Goal: Task Accomplishment & Management: Use online tool/utility

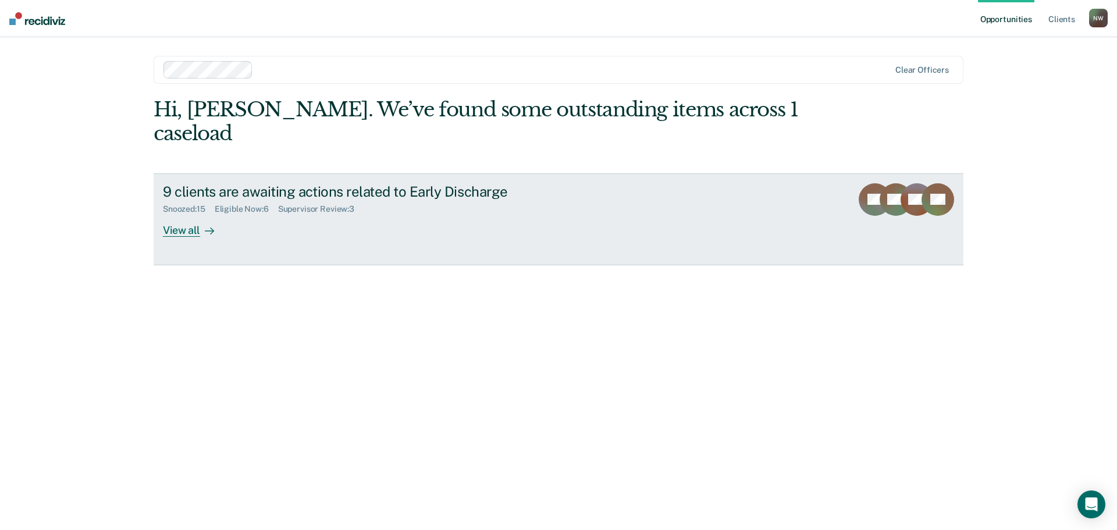
click at [173, 214] on div "View all" at bounding box center [195, 225] width 65 height 23
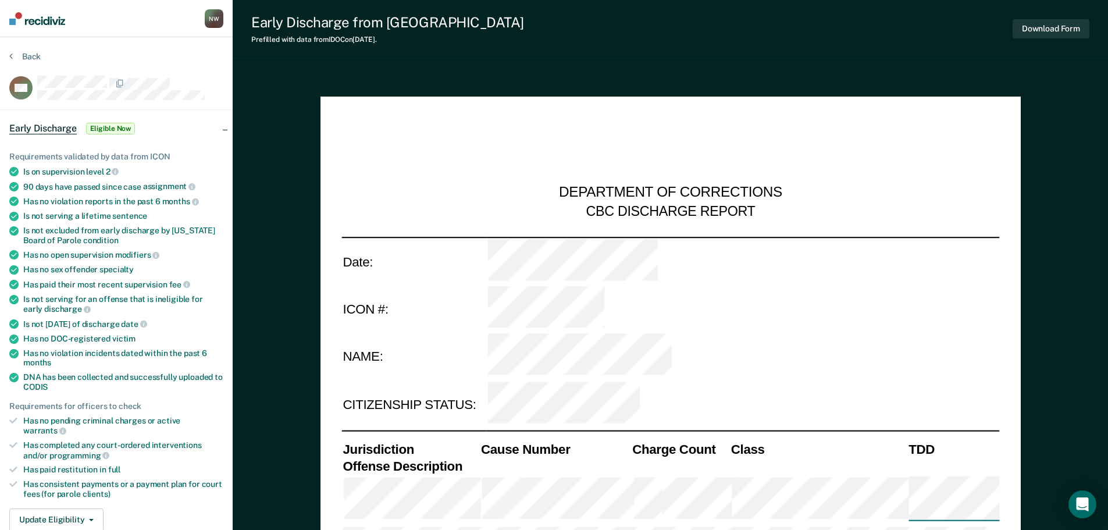
type textarea "x"
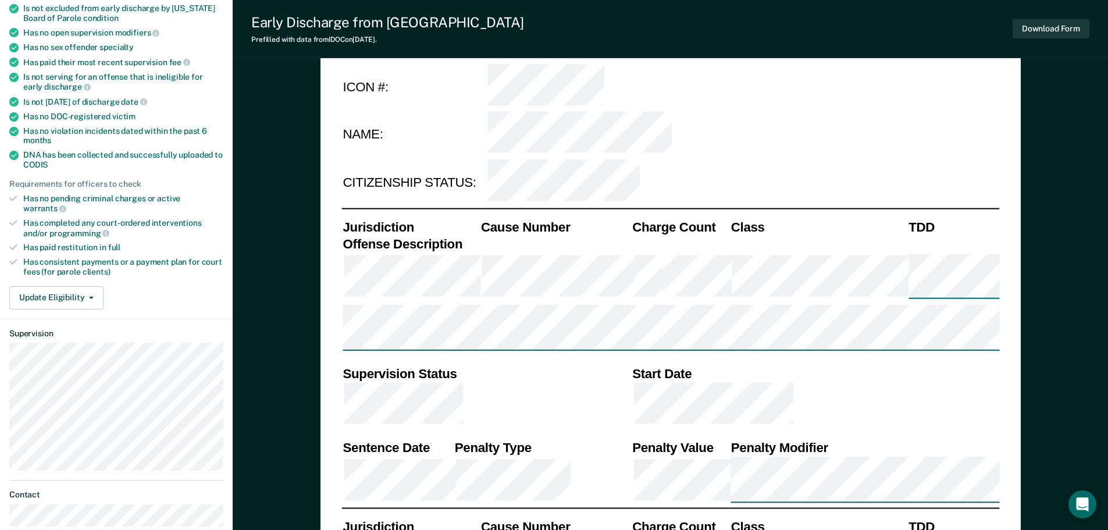
scroll to position [233, 0]
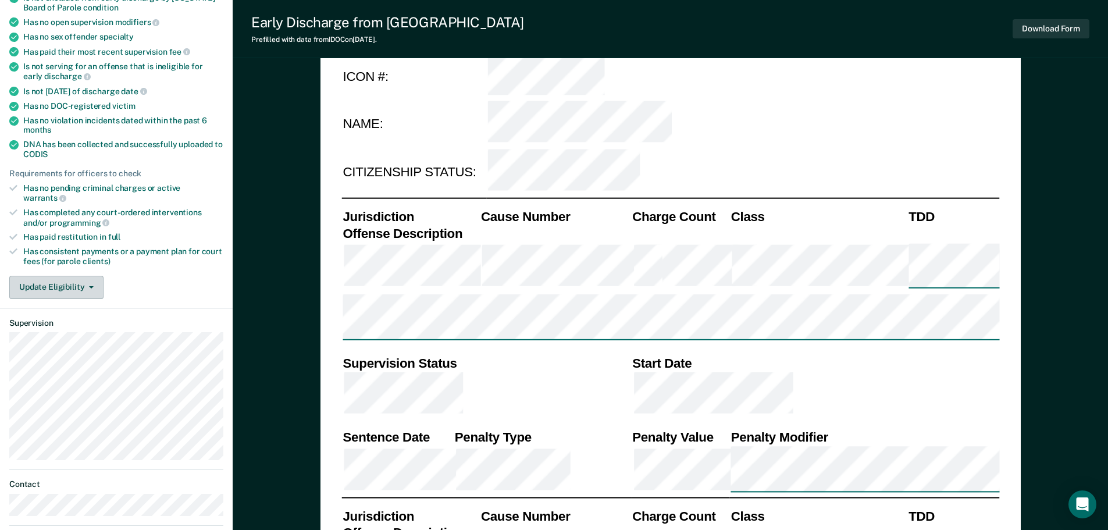
click at [86, 286] on span "button" at bounding box center [88, 287] width 9 height 2
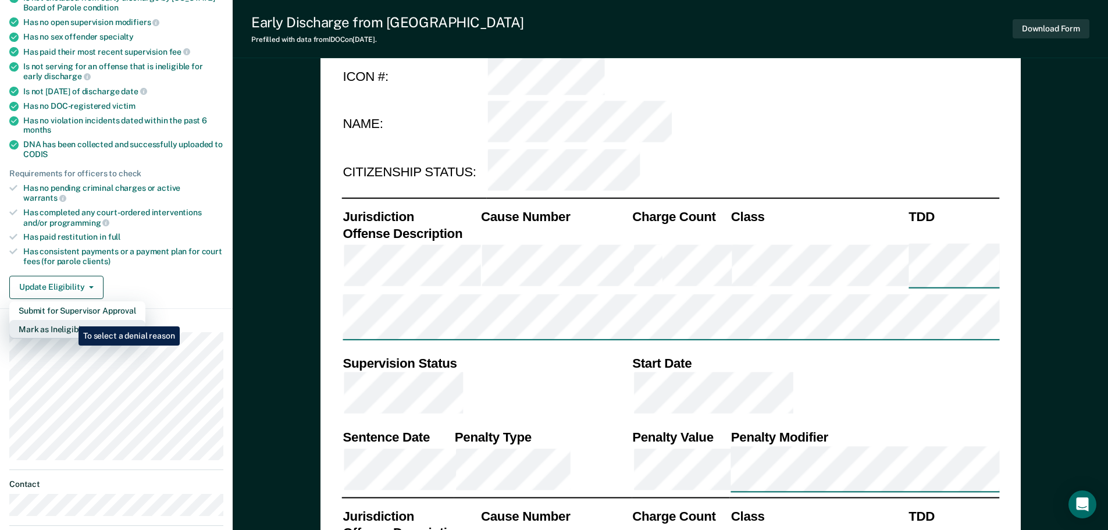
click at [70, 320] on button "Mark as Ineligible" at bounding box center [77, 329] width 136 height 19
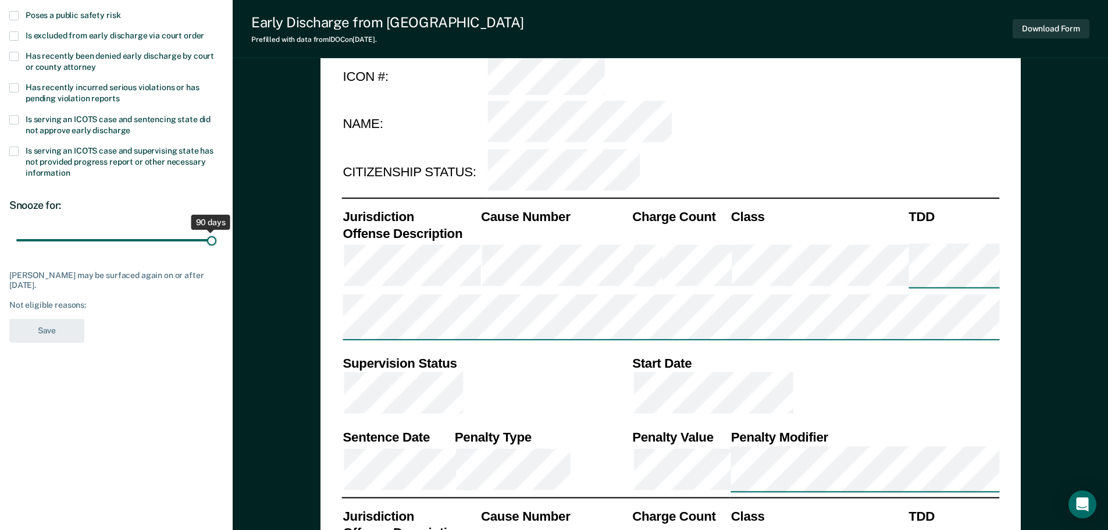
drag, startPoint x: 83, startPoint y: 242, endPoint x: 330, endPoint y: 248, distance: 246.6
type input "90"
click at [216, 248] on input "range" at bounding box center [116, 240] width 200 height 20
click at [12, 117] on span at bounding box center [13, 119] width 9 height 9
click at [42, 332] on button "Save" at bounding box center [46, 331] width 75 height 24
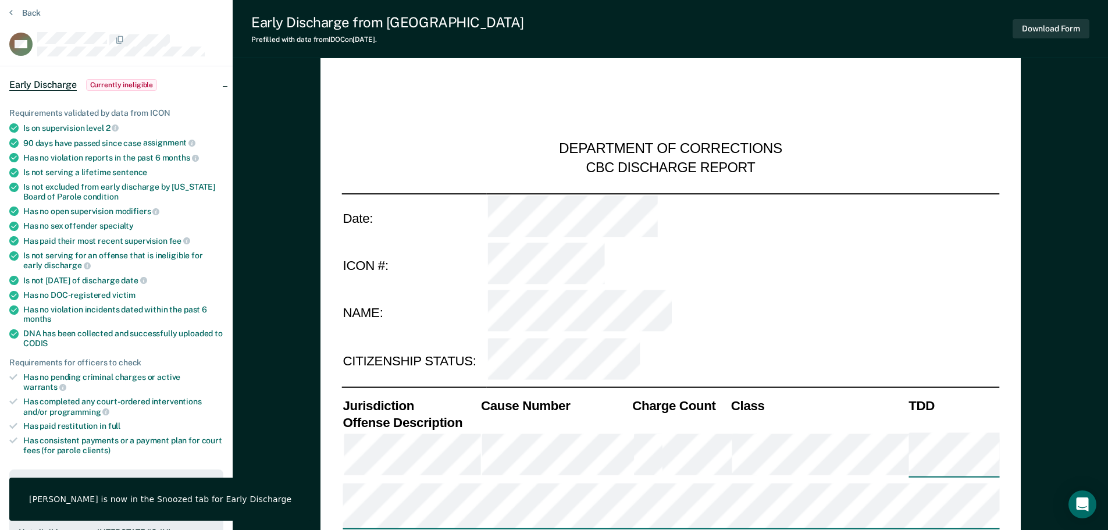
scroll to position [0, 0]
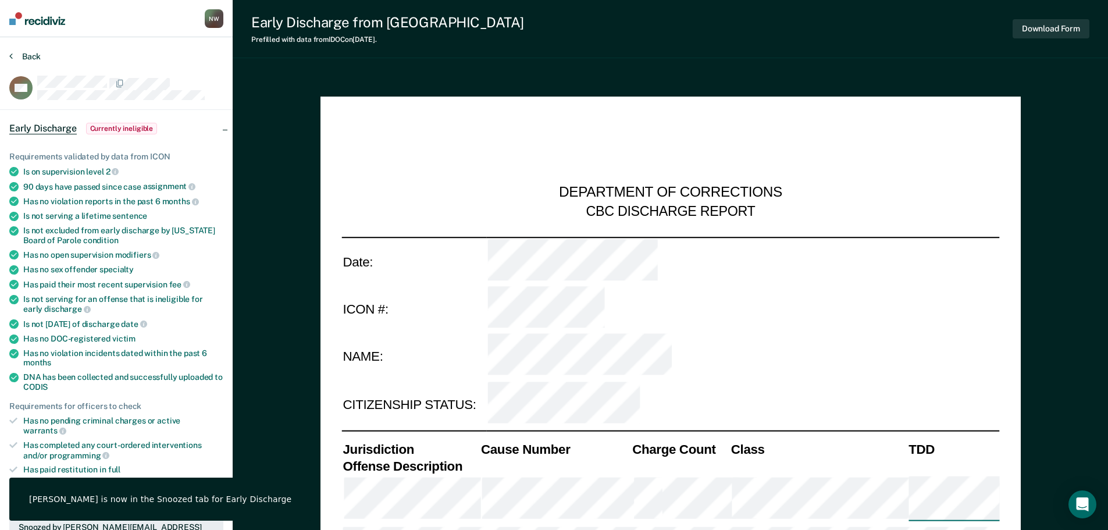
click at [29, 55] on button "Back" at bounding box center [24, 56] width 31 height 10
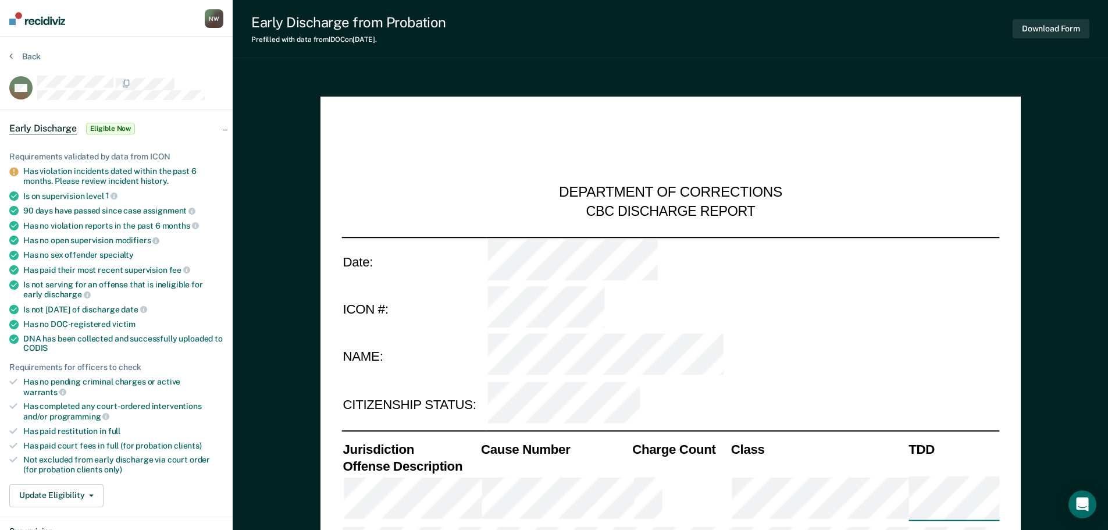
scroll to position [58, 0]
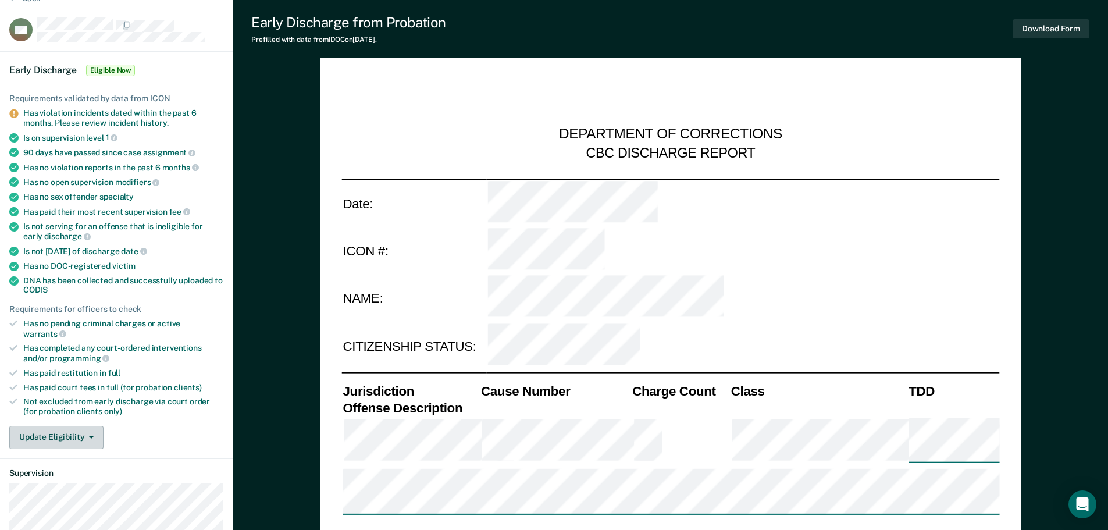
click at [68, 426] on button "Update Eligibility" at bounding box center [56, 437] width 94 height 23
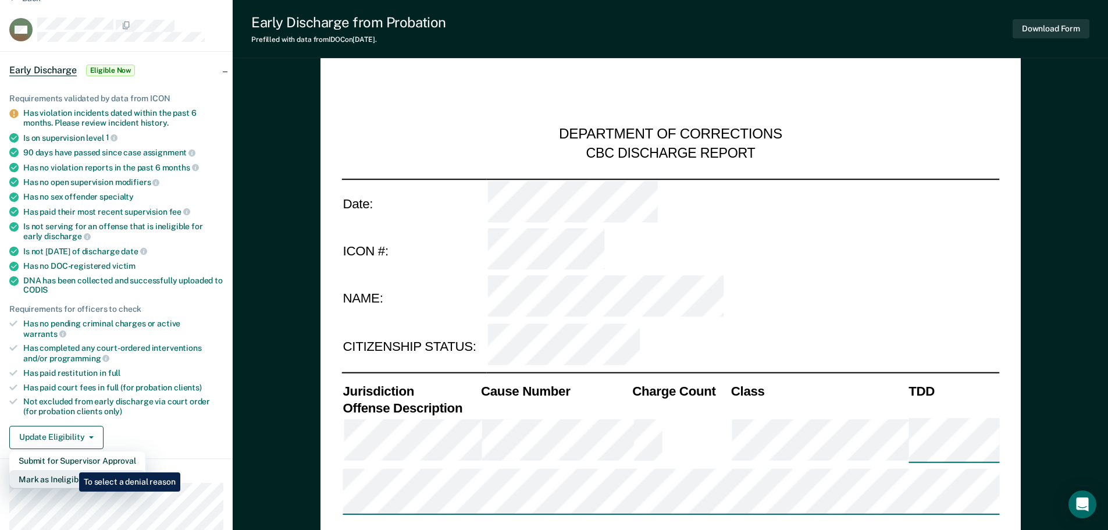
click at [70, 470] on button "Mark as Ineligible" at bounding box center [77, 479] width 136 height 19
type textarea "x"
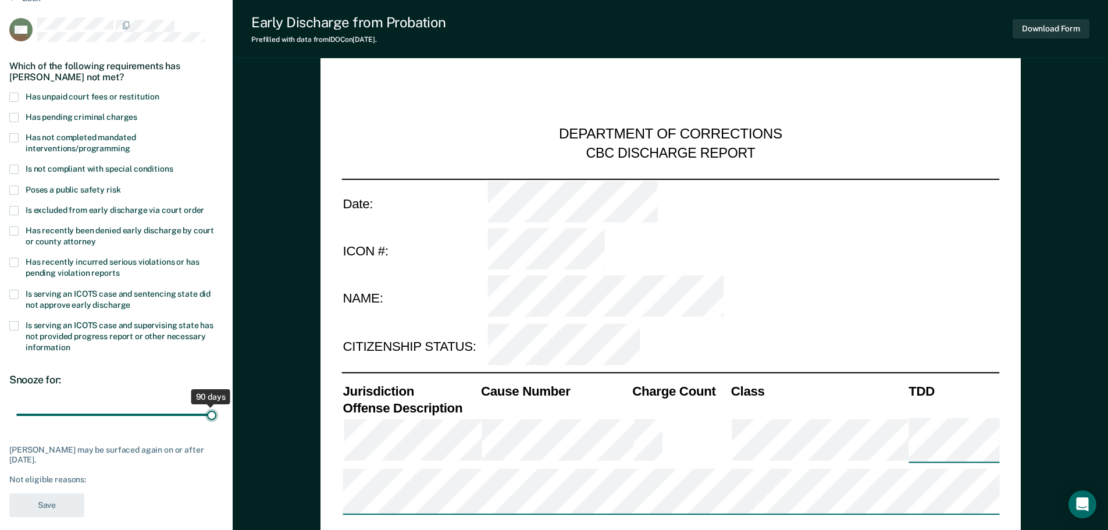
drag, startPoint x: 81, startPoint y: 415, endPoint x: 239, endPoint y: 419, distance: 157.6
type input "90"
click at [216, 419] on input "range" at bounding box center [116, 414] width 200 height 20
click at [12, 291] on span at bounding box center [13, 294] width 9 height 9
click at [55, 510] on button "Save" at bounding box center [46, 505] width 75 height 24
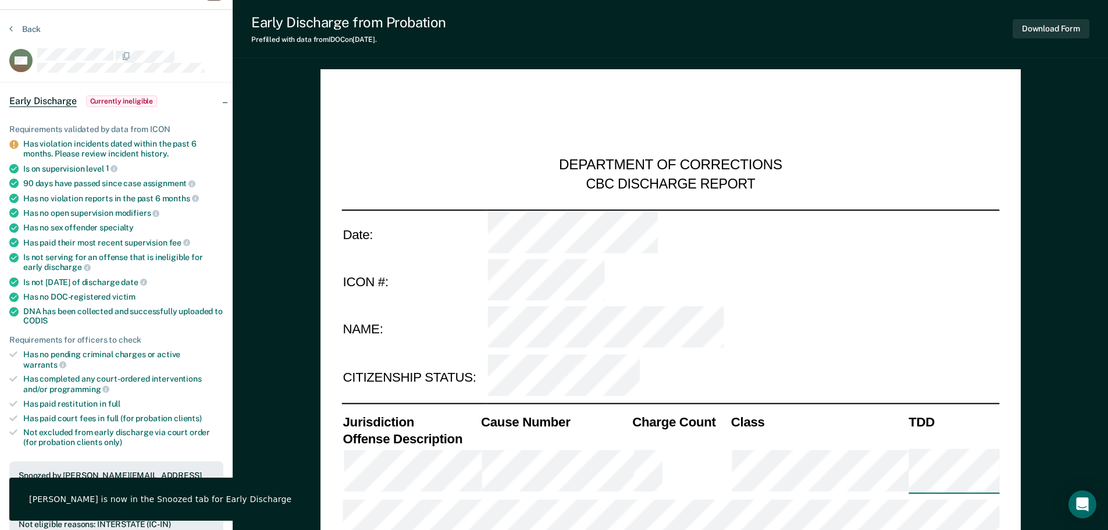
scroll to position [0, 0]
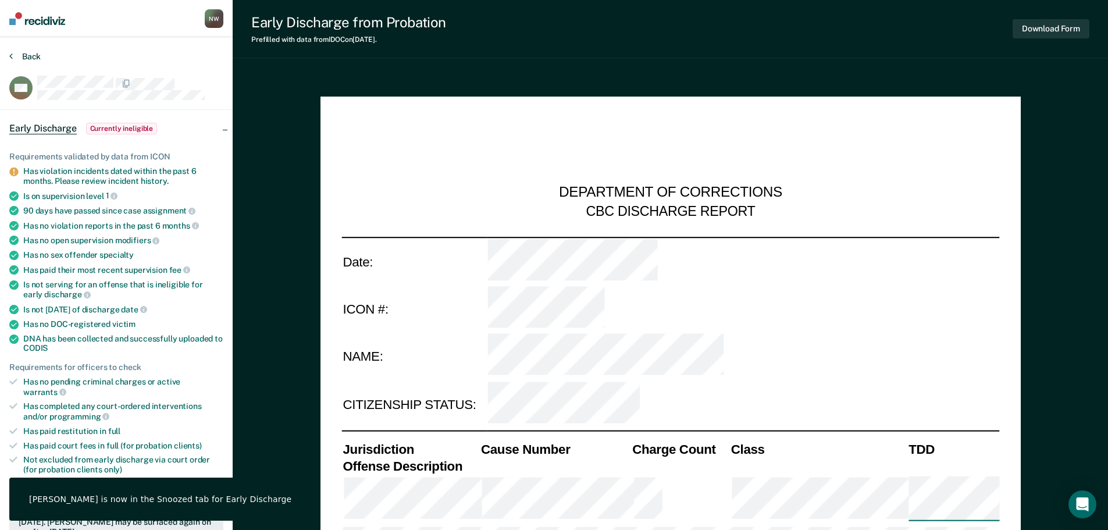
click at [18, 53] on button "Back" at bounding box center [24, 56] width 31 height 10
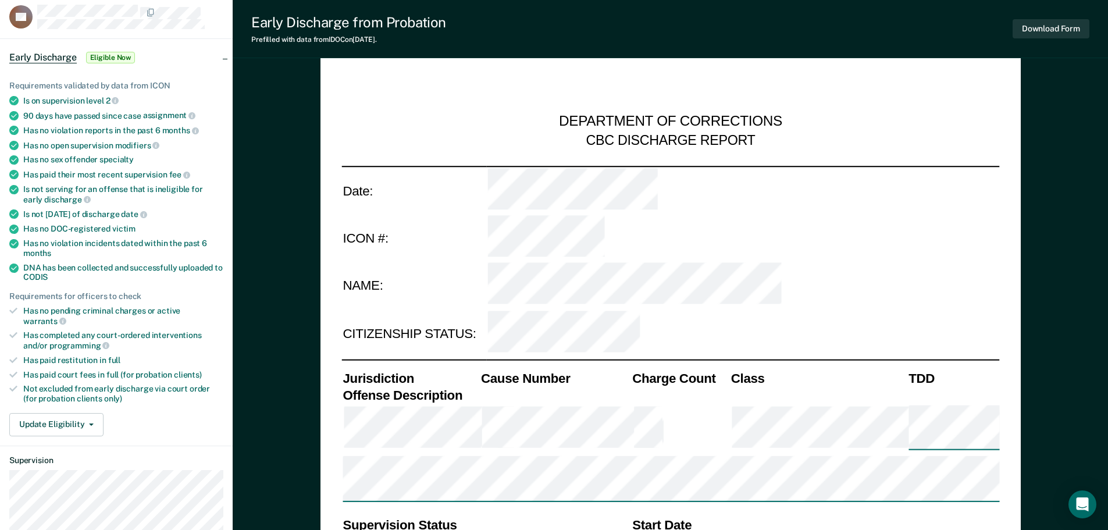
scroll to position [174, 0]
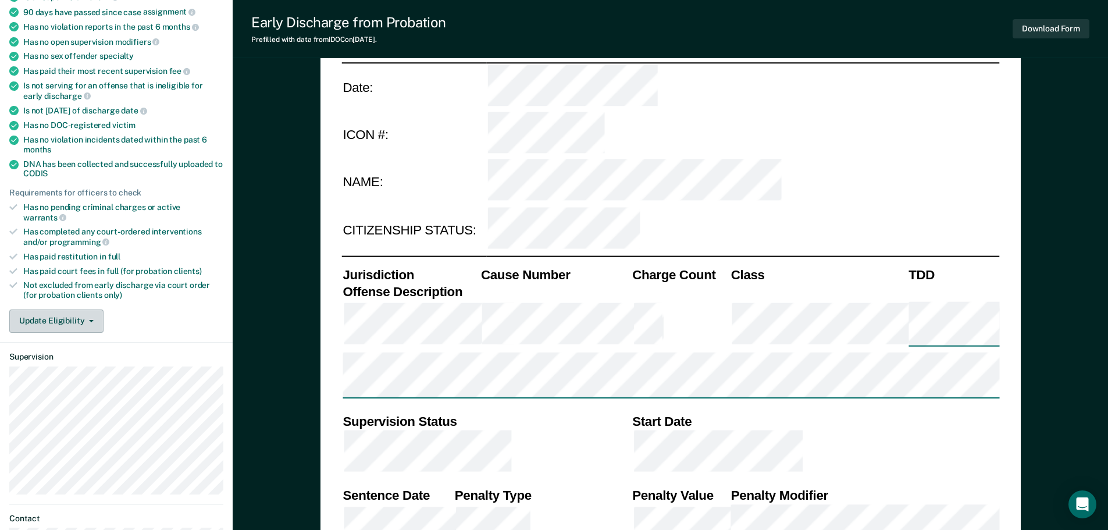
click at [75, 309] on button "Update Eligibility" at bounding box center [56, 320] width 94 height 23
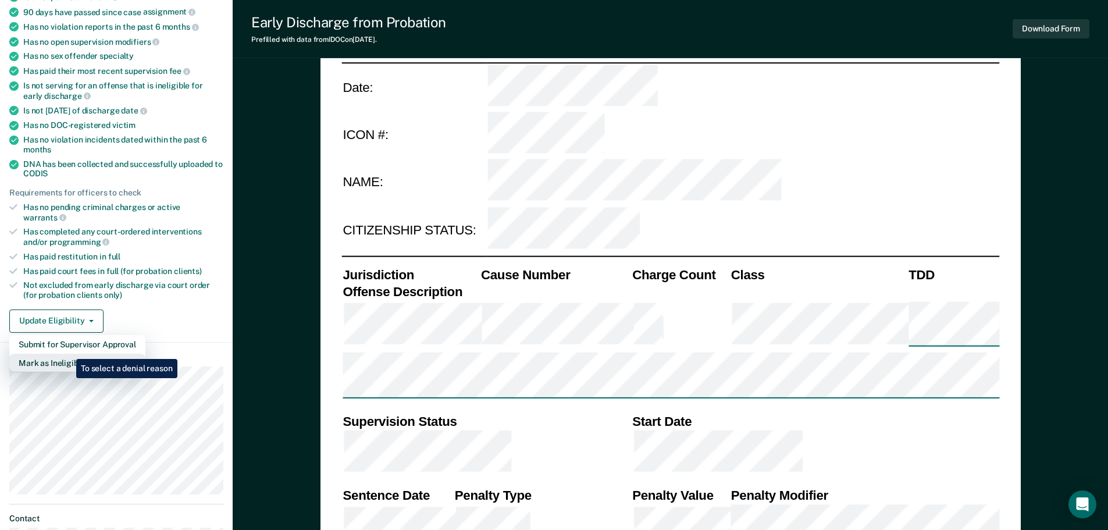
click at [67, 354] on button "Mark as Ineligible" at bounding box center [77, 363] width 136 height 19
type textarea "x"
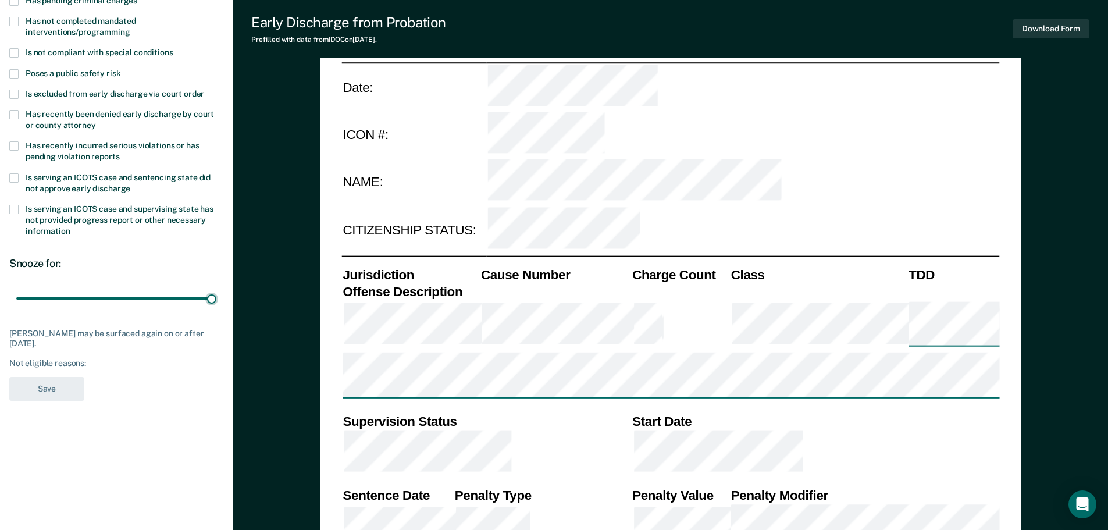
drag, startPoint x: 82, startPoint y: 301, endPoint x: 247, endPoint y: 299, distance: 164.6
type input "90"
click at [216, 299] on input "range" at bounding box center [116, 298] width 200 height 20
click at [13, 171] on div "Has recently incurred serious violations or has pending violation reports" at bounding box center [116, 156] width 214 height 31
click at [16, 145] on span at bounding box center [13, 145] width 9 height 9
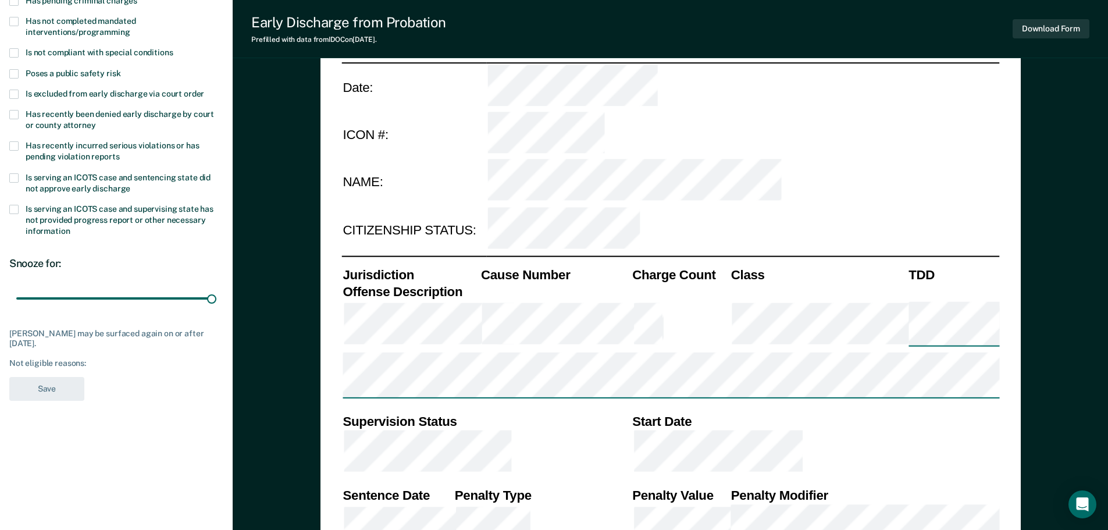
click at [13, 175] on span at bounding box center [13, 177] width 9 height 9
click at [40, 394] on button "Save" at bounding box center [46, 389] width 75 height 24
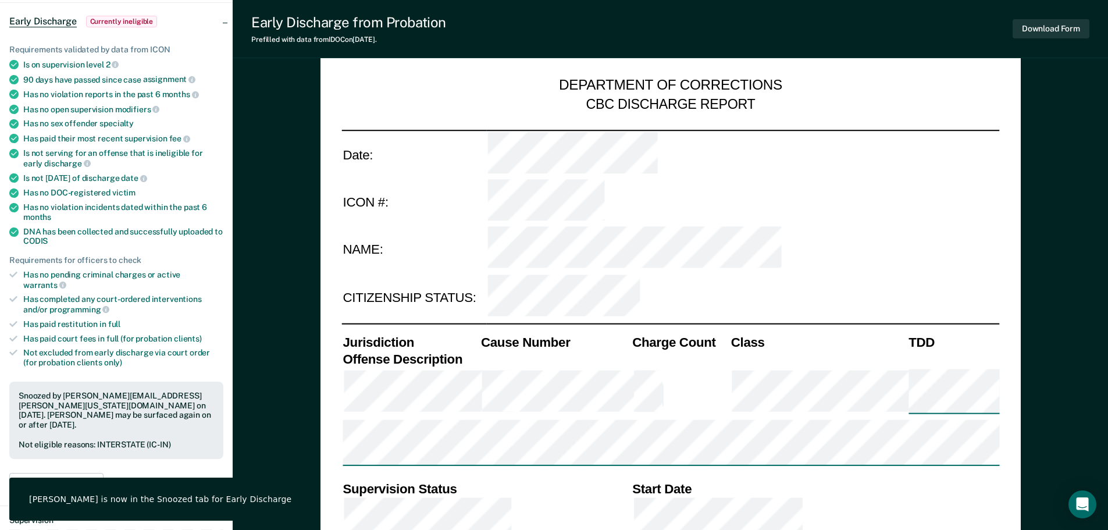
scroll to position [0, 0]
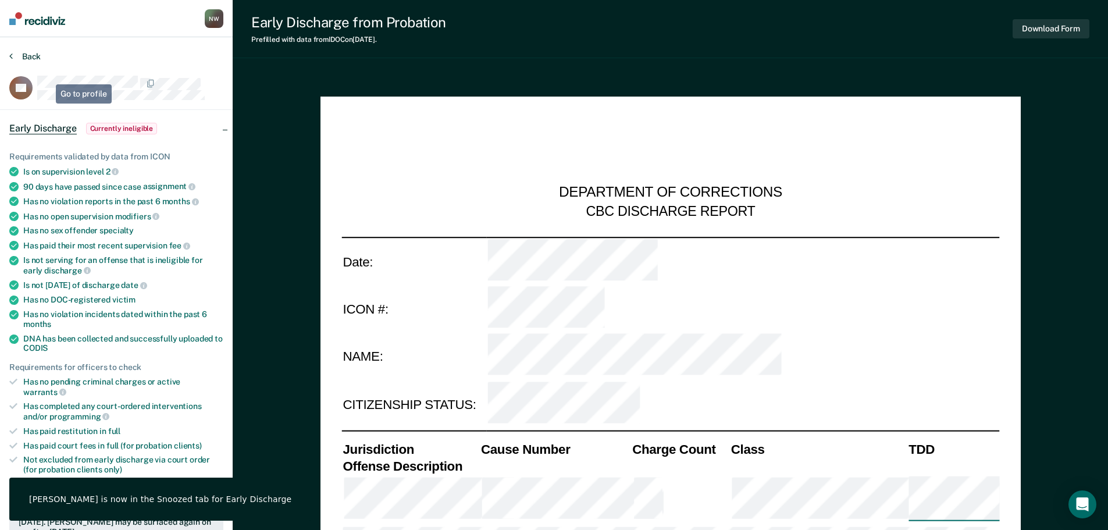
click at [34, 55] on button "Back" at bounding box center [24, 56] width 31 height 10
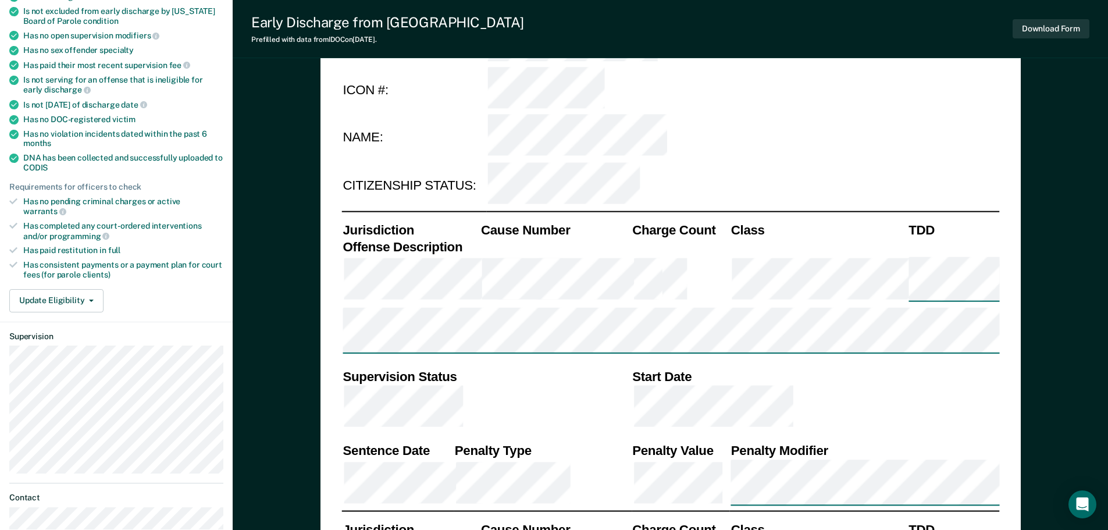
scroll to position [291, 0]
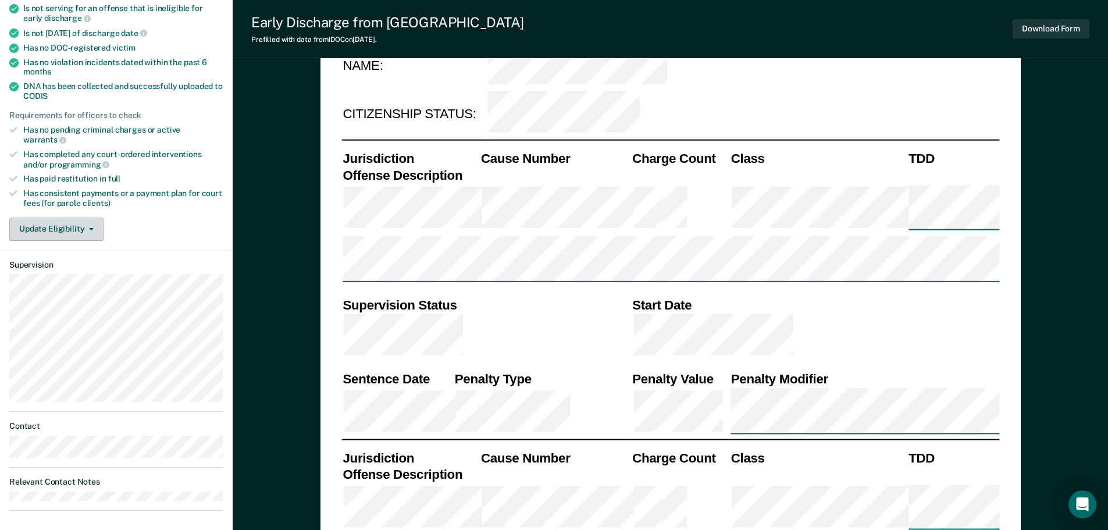
type textarea "x"
click at [78, 217] on button "Update Eligibility" at bounding box center [56, 228] width 94 height 23
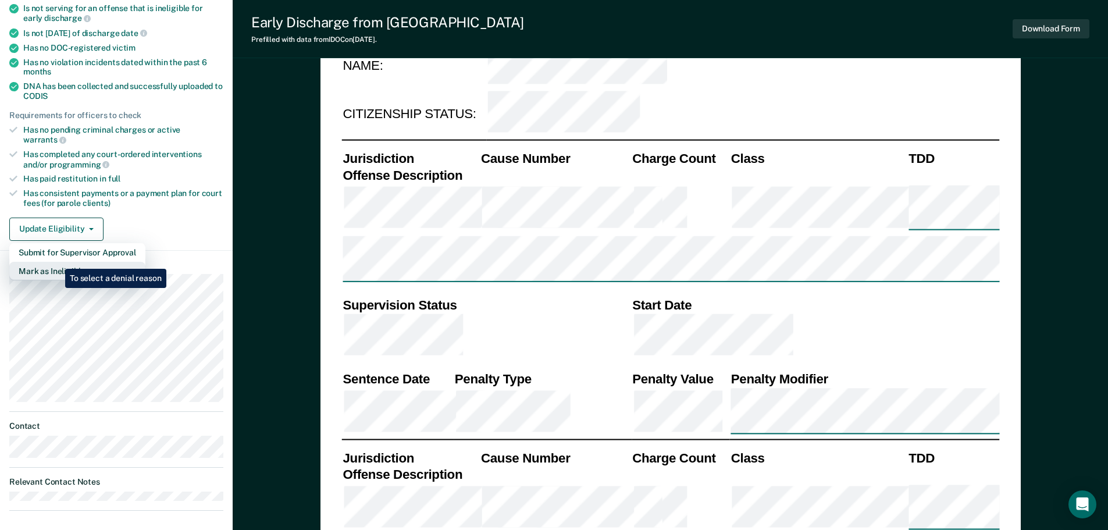
click at [56, 262] on button "Mark as Ineligible" at bounding box center [77, 271] width 136 height 19
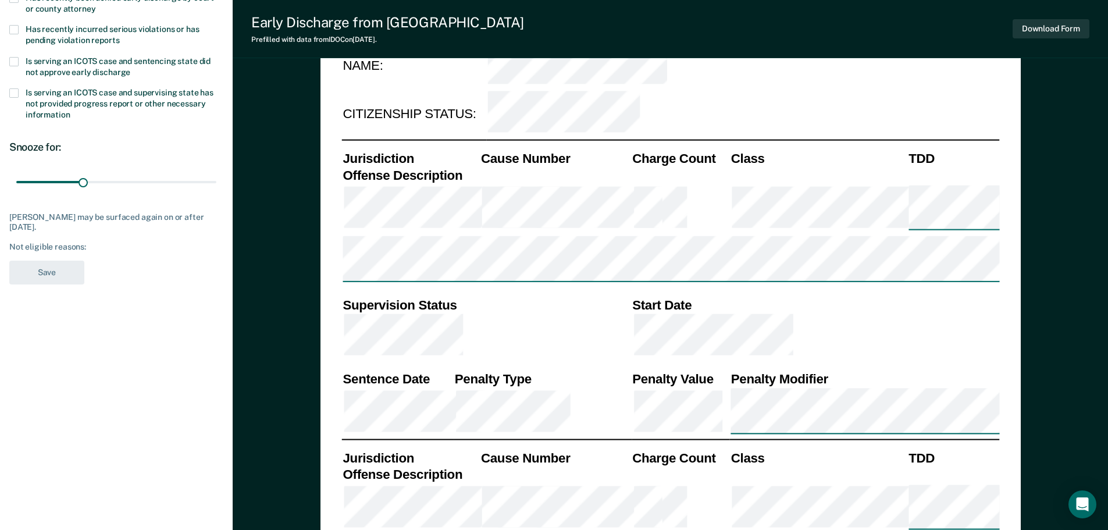
click at [12, 62] on span at bounding box center [13, 61] width 9 height 9
drag, startPoint x: 83, startPoint y: 180, endPoint x: 323, endPoint y: 186, distance: 239.7
type input "90"
click at [216, 186] on input "range" at bounding box center [116, 182] width 200 height 20
click at [63, 274] on button "Save" at bounding box center [46, 273] width 75 height 24
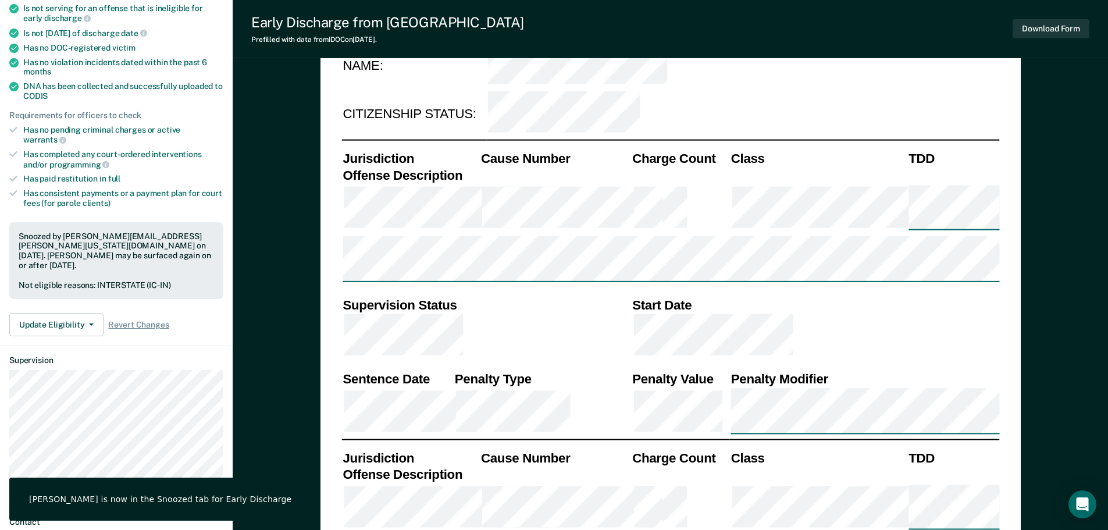
scroll to position [0, 0]
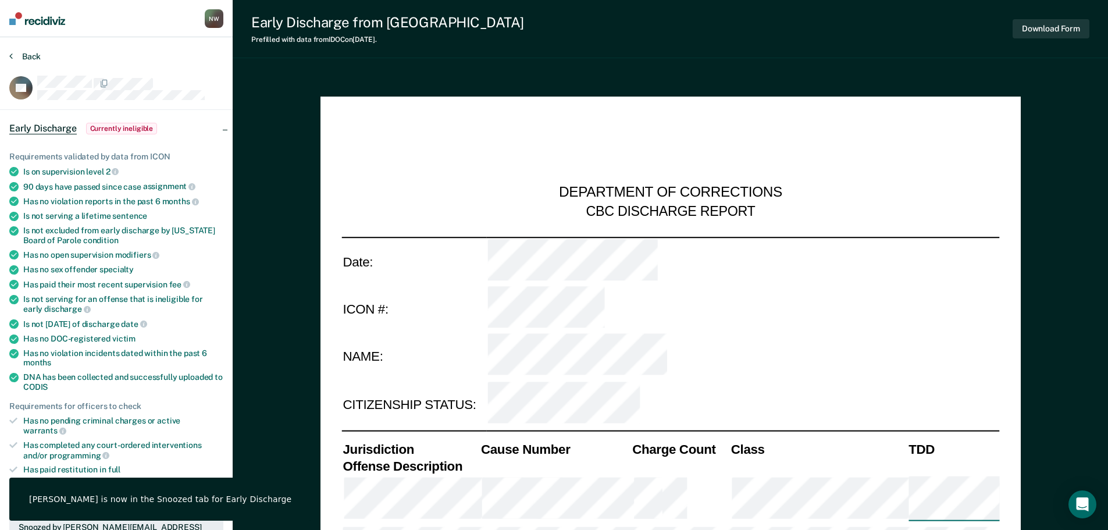
click at [13, 54] on button "Back" at bounding box center [24, 56] width 31 height 10
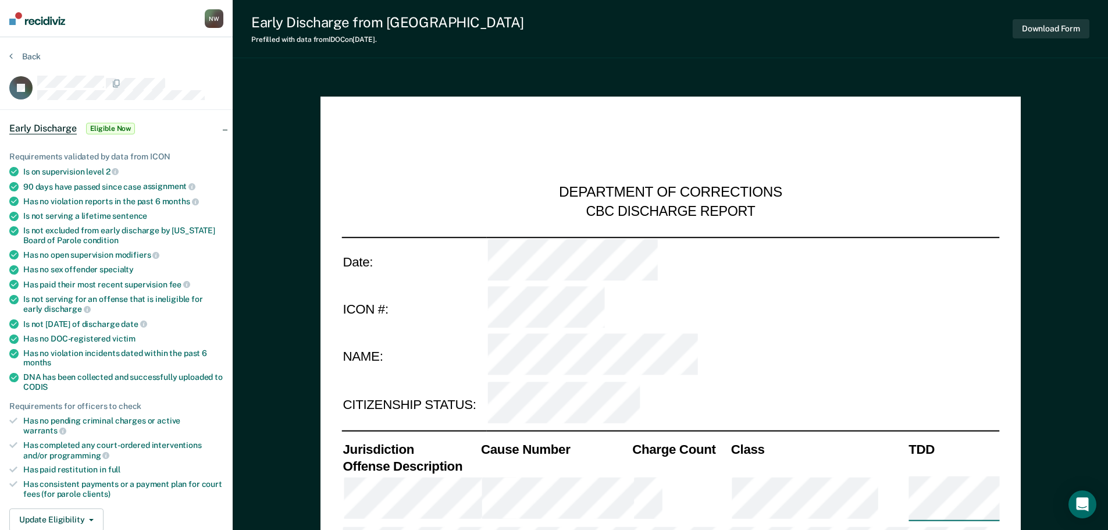
type textarea "x"
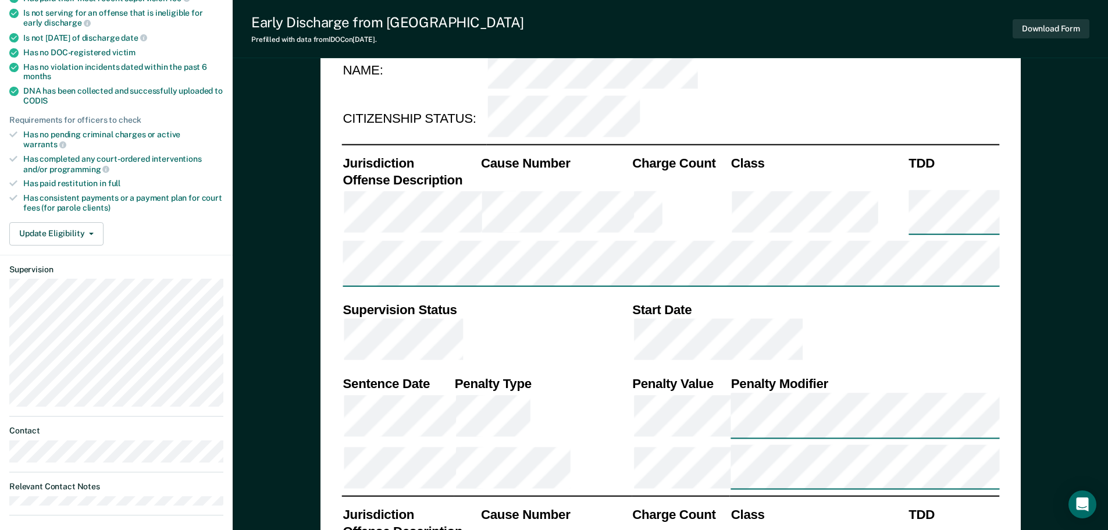
scroll to position [291, 0]
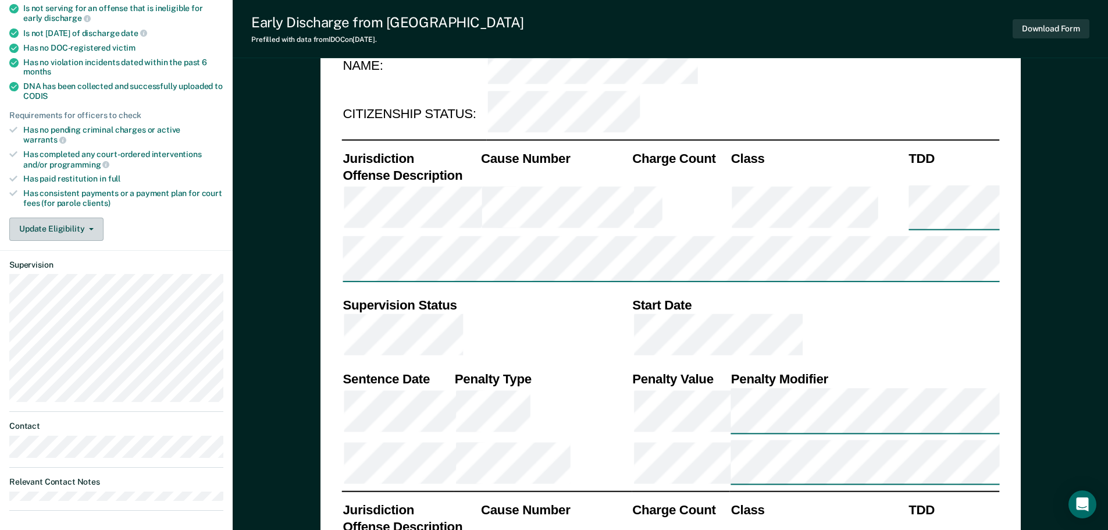
click at [72, 217] on button "Update Eligibility" at bounding box center [56, 228] width 94 height 23
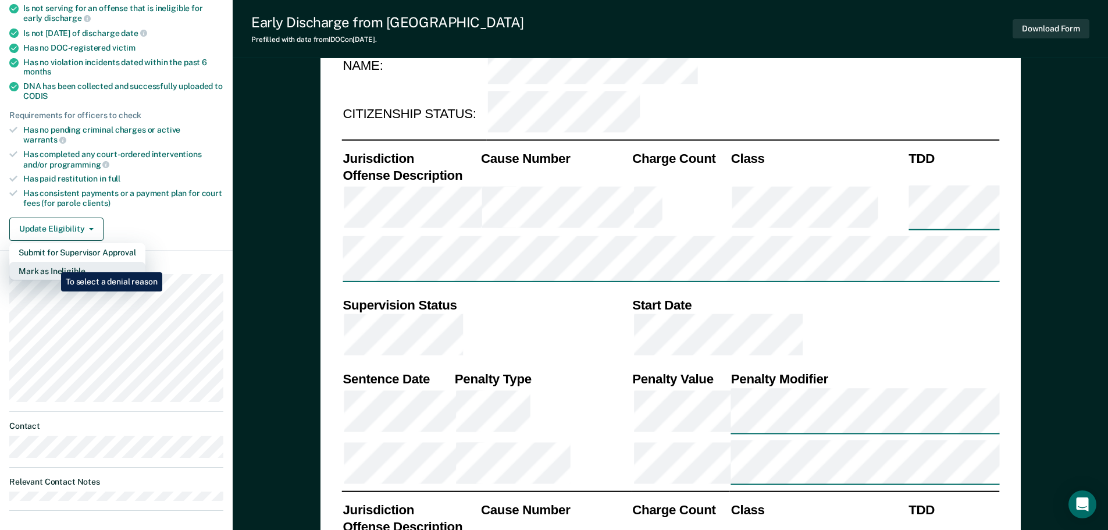
click at [52, 263] on button "Mark as Ineligible" at bounding box center [77, 271] width 136 height 19
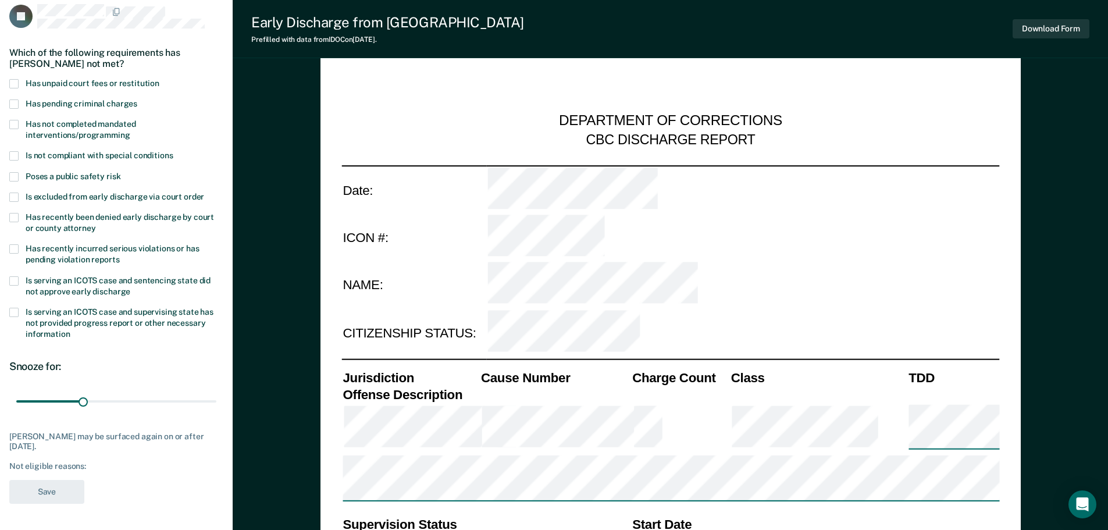
scroll to position [58, 0]
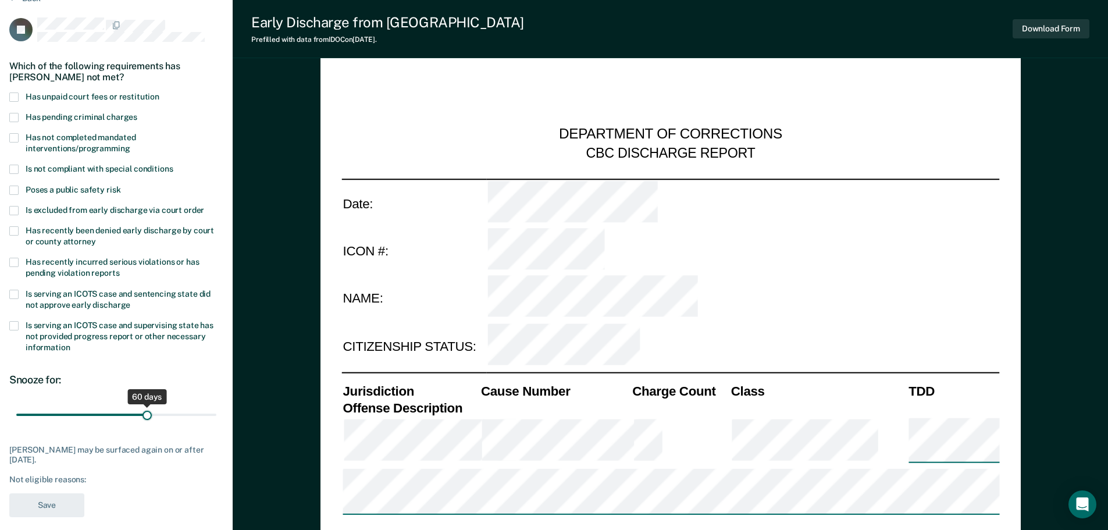
drag, startPoint x: 82, startPoint y: 414, endPoint x: 148, endPoint y: 414, distance: 65.7
type input "60"
click at [148, 414] on input "range" at bounding box center [116, 414] width 200 height 20
click at [16, 95] on span at bounding box center [13, 96] width 9 height 9
click at [59, 511] on button "Save" at bounding box center [46, 505] width 75 height 24
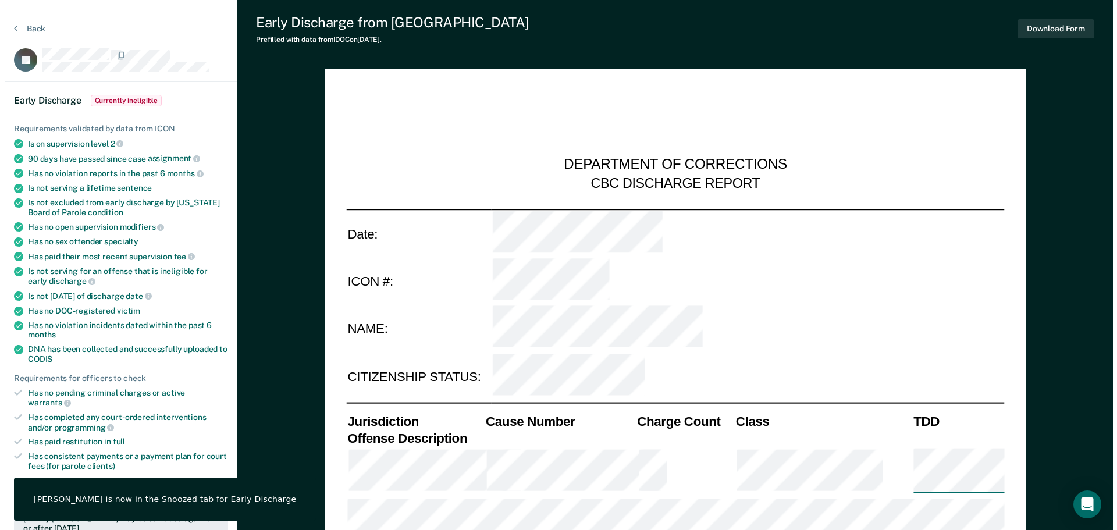
scroll to position [0, 0]
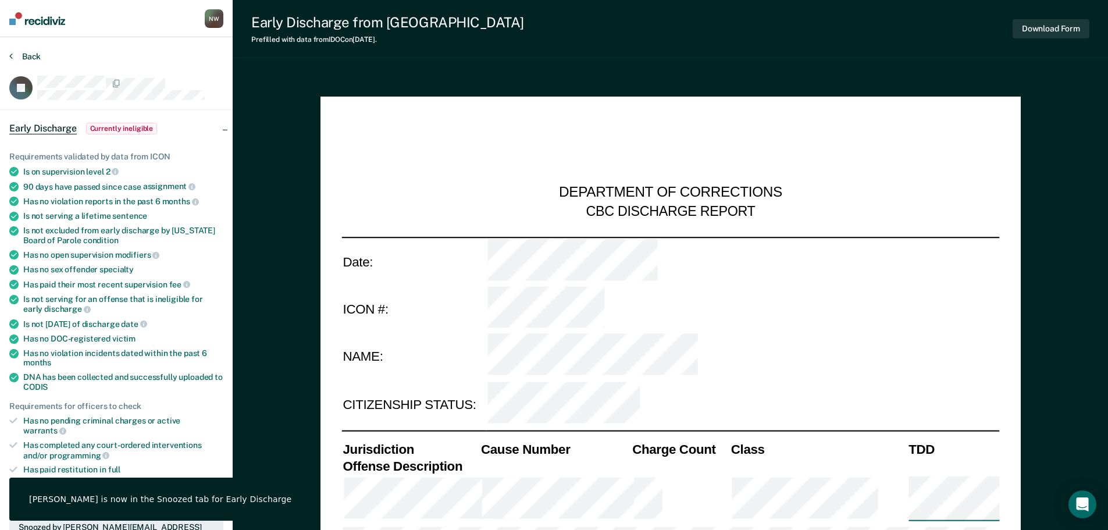
click at [22, 54] on button "Back" at bounding box center [24, 56] width 31 height 10
